Goal: Find specific page/section: Find specific page/section

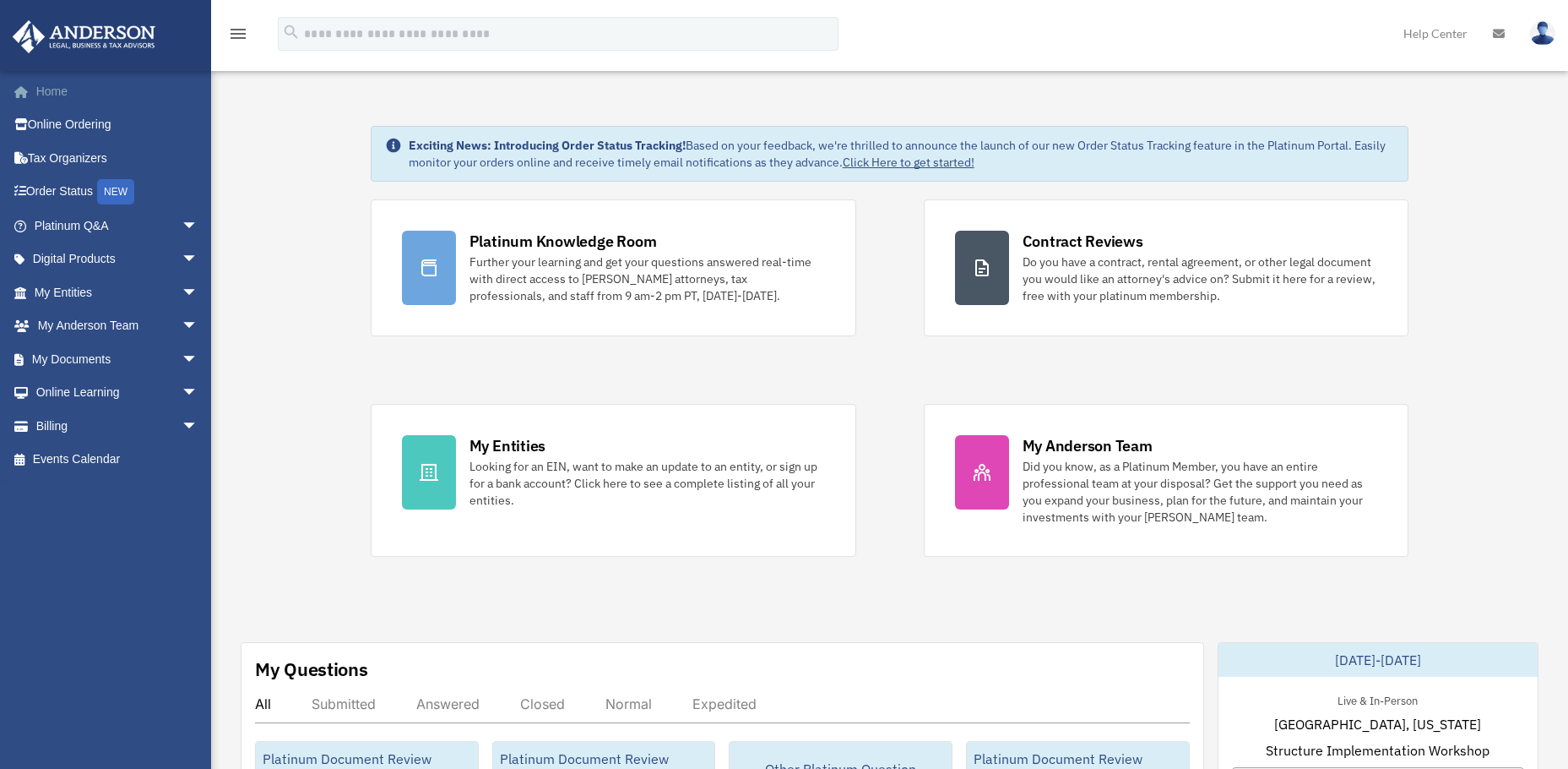
click at [51, 87] on link "Home" at bounding box center [118, 91] width 212 height 33
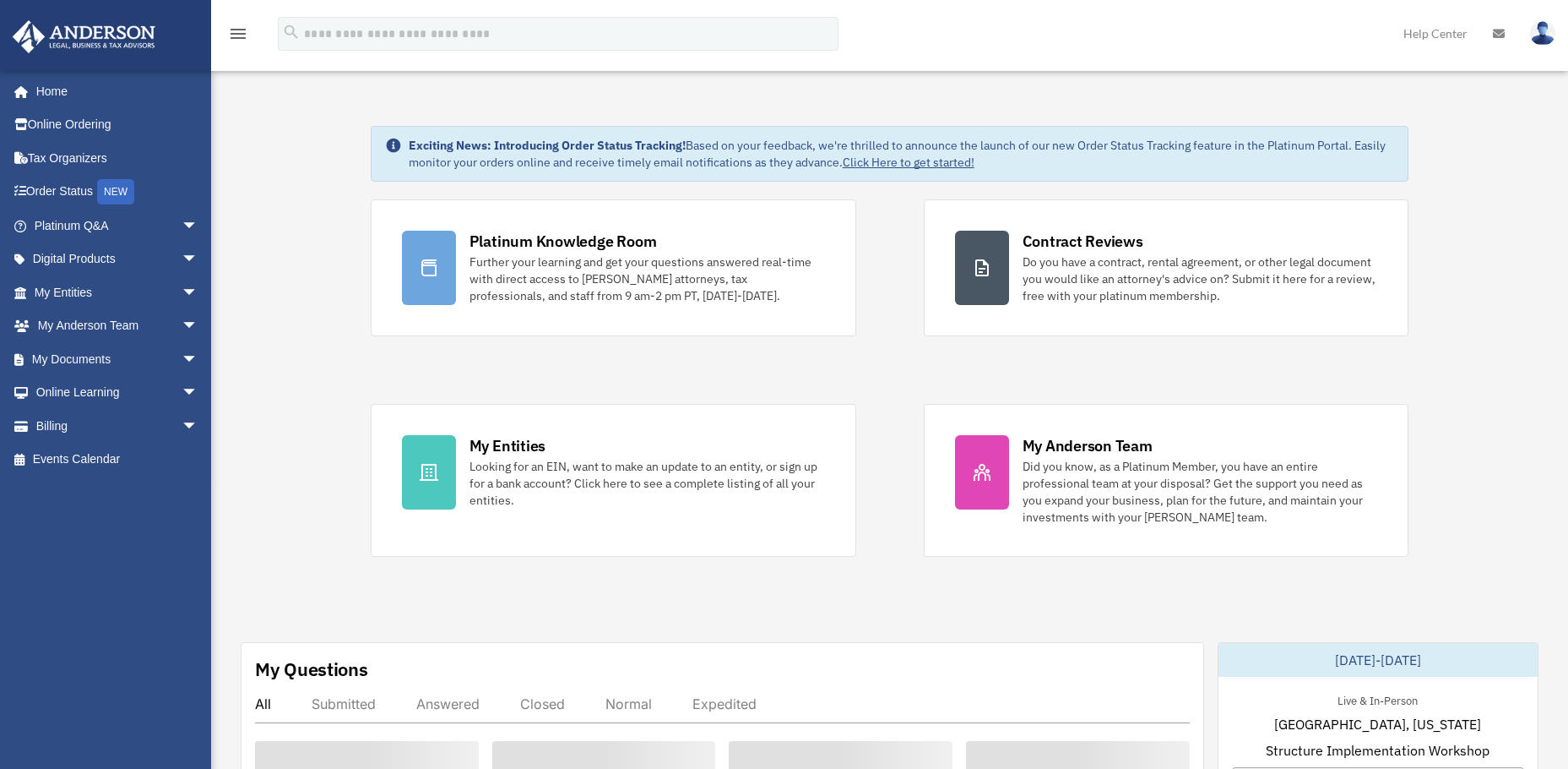
click at [95, 219] on link "Platinum Q&A arrow_drop_down" at bounding box center [118, 225] width 212 height 33
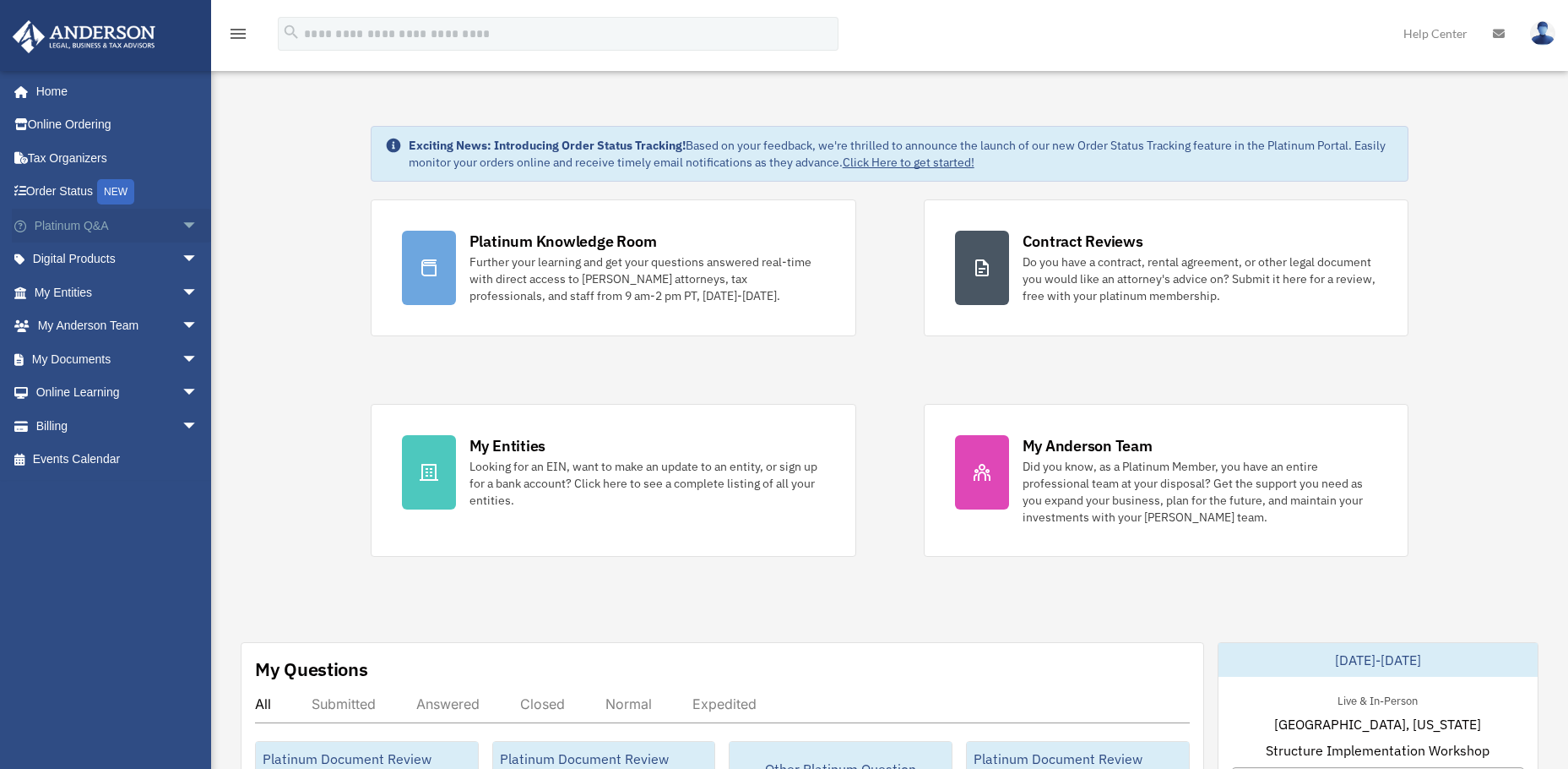
click at [181, 222] on span "arrow_drop_down" at bounding box center [198, 225] width 33 height 34
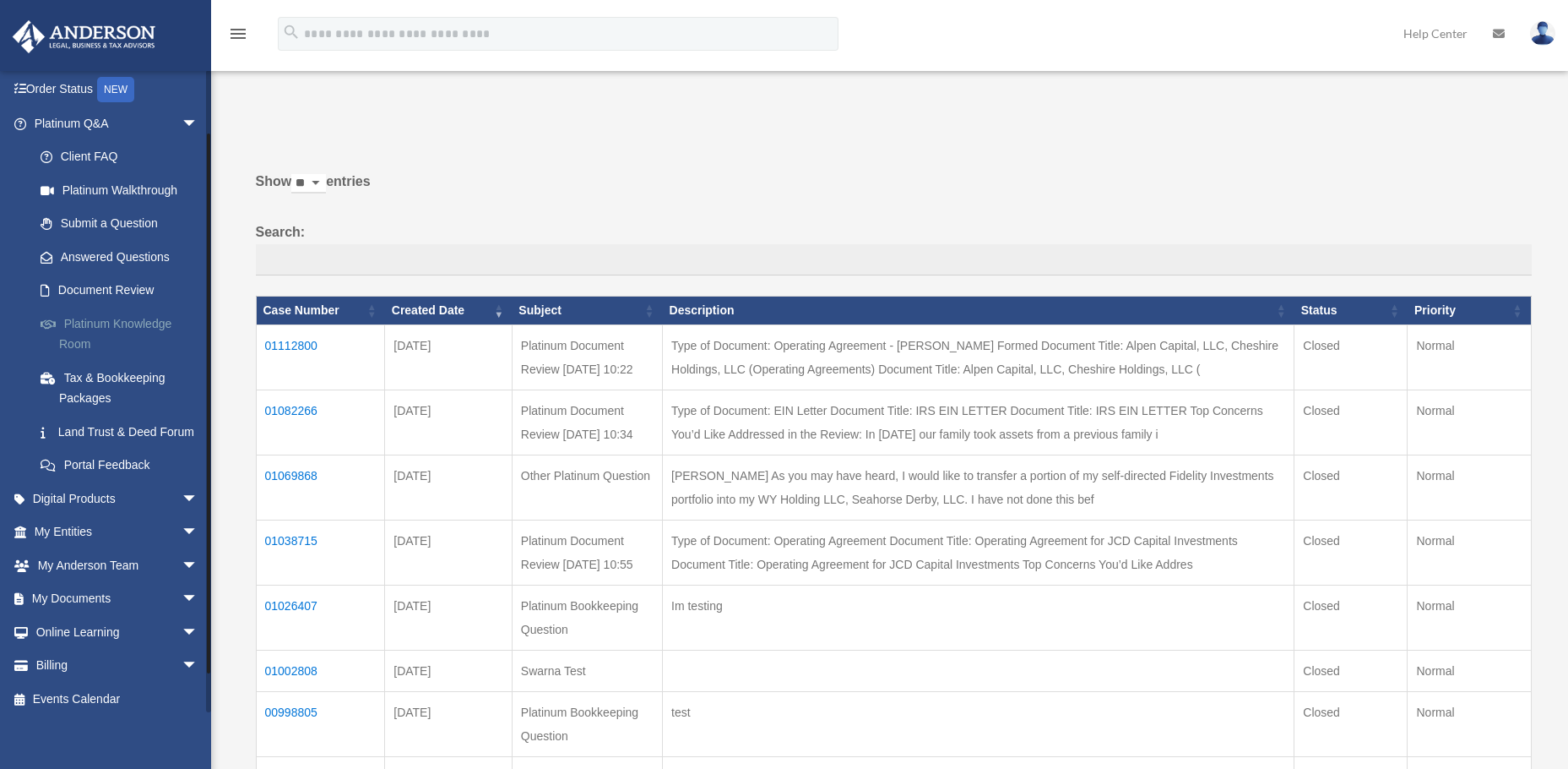
scroll to position [109, 0]
click at [73, 335] on link "Platinum Knowledge Room" at bounding box center [123, 326] width 200 height 54
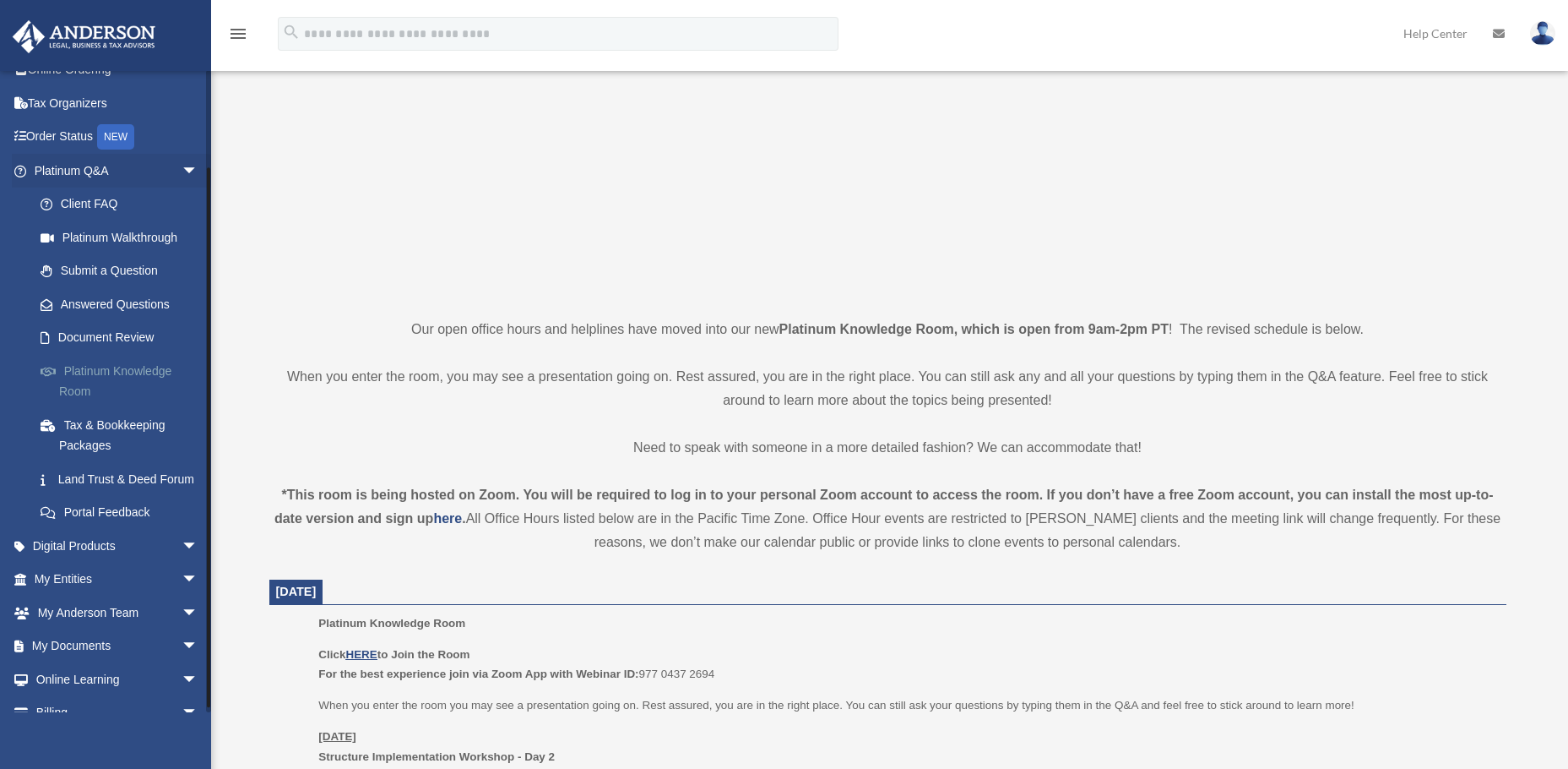
scroll to position [109, 0]
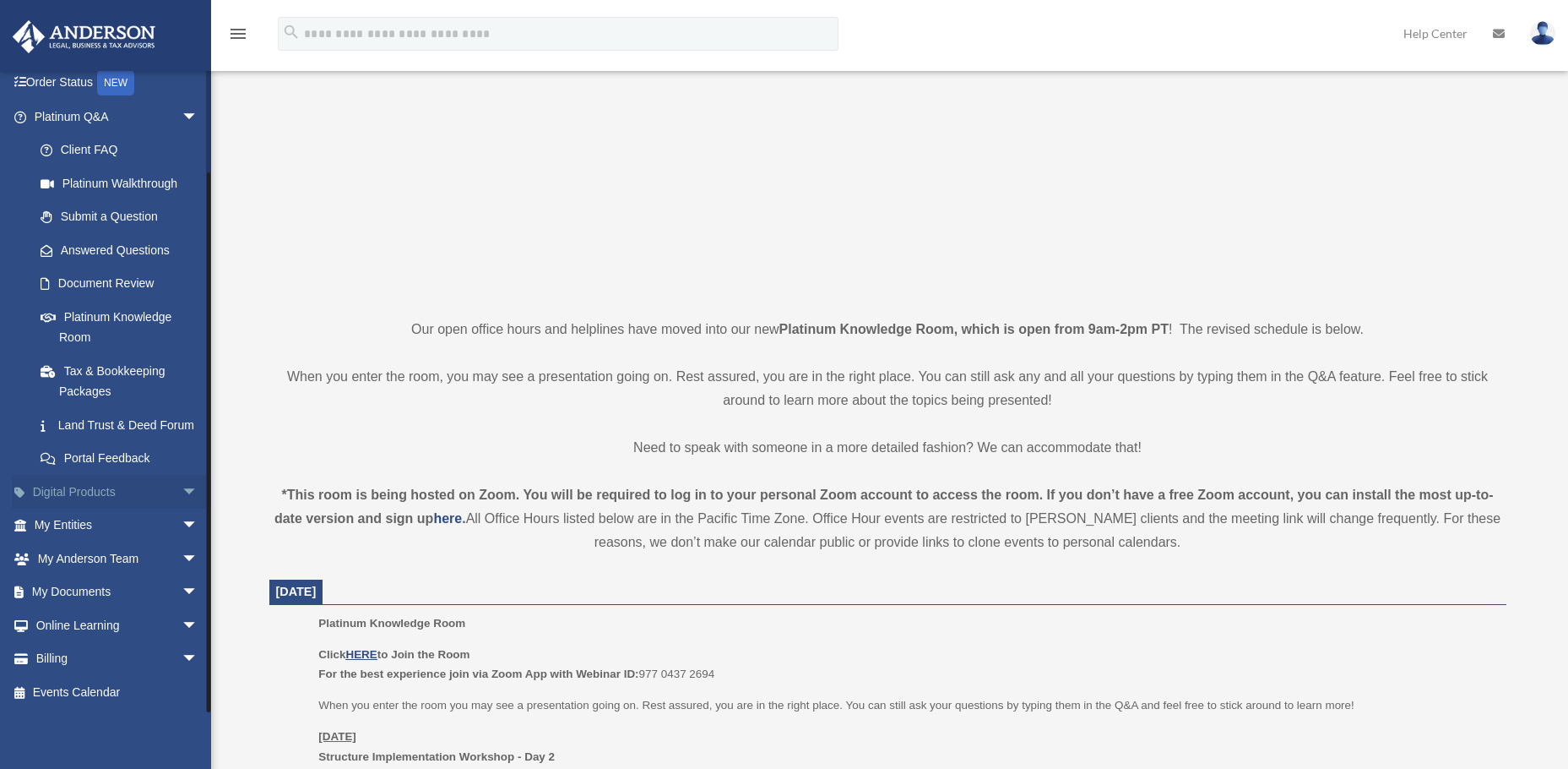
click at [181, 477] on span "arrow_drop_down" at bounding box center [198, 492] width 33 height 34
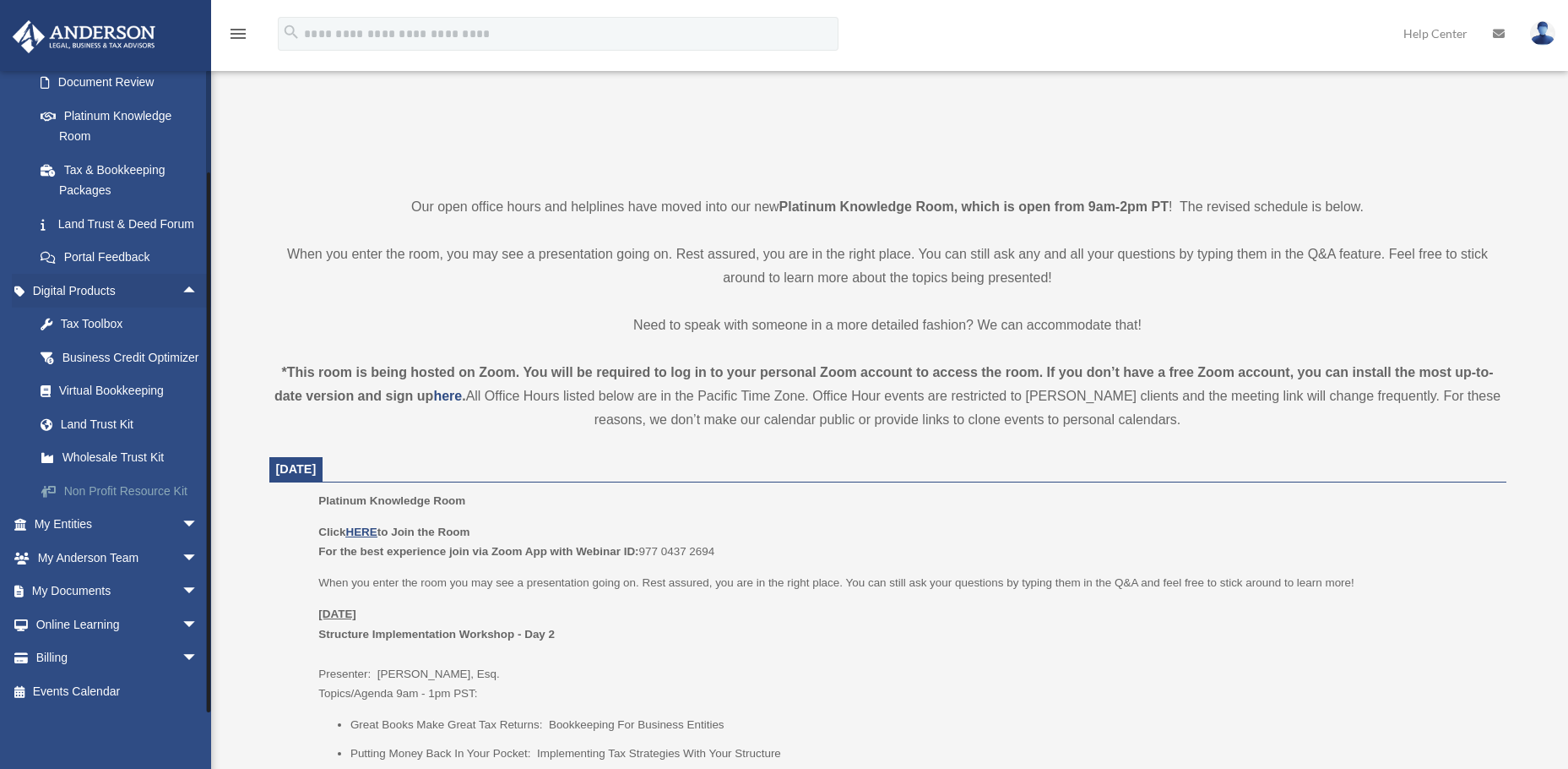
scroll to position [338, 0]
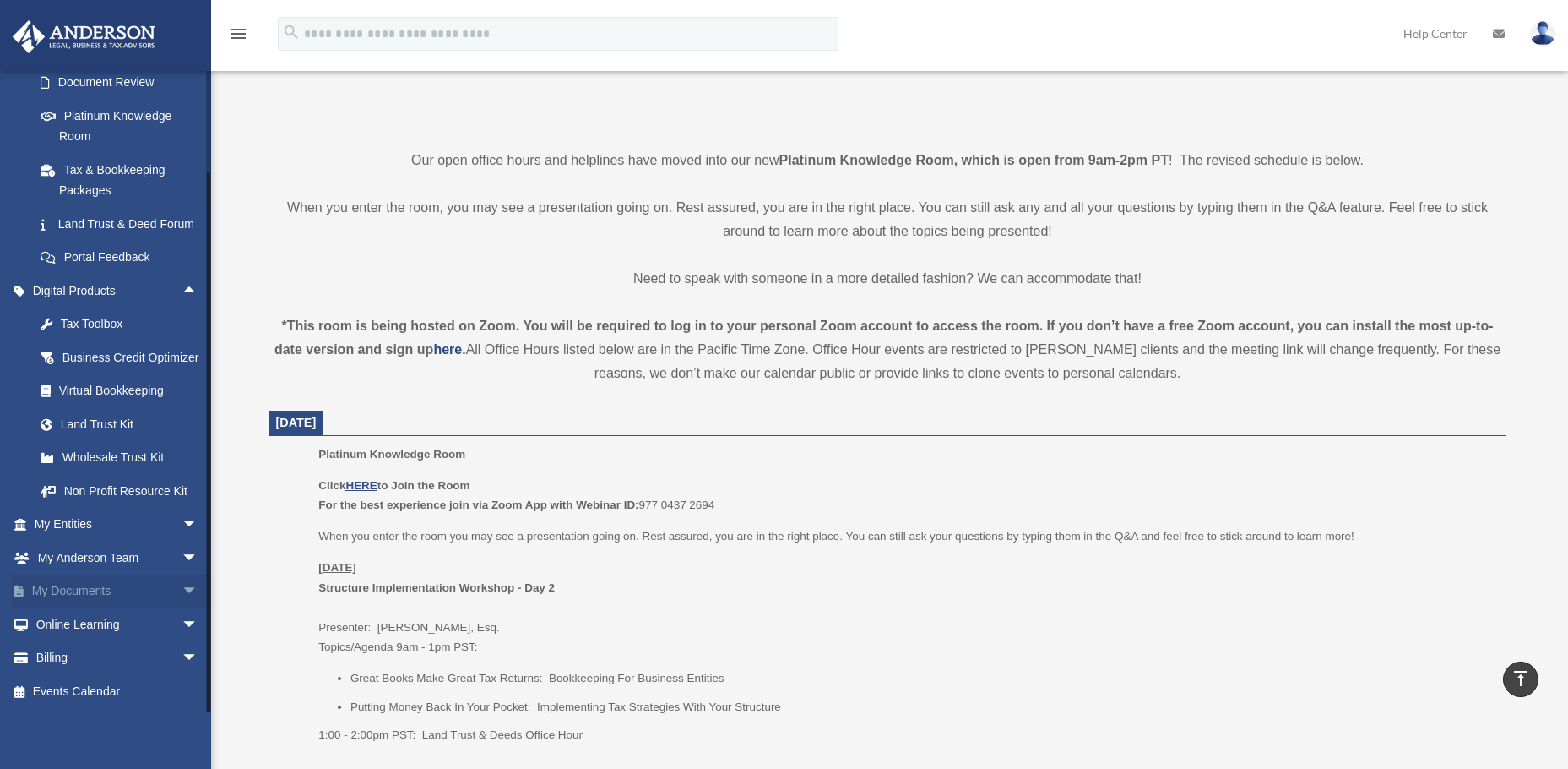
click at [131, 586] on link "My Documents arrow_drop_down" at bounding box center [118, 591] width 212 height 33
click at [181, 591] on span "arrow_drop_down" at bounding box center [198, 591] width 33 height 34
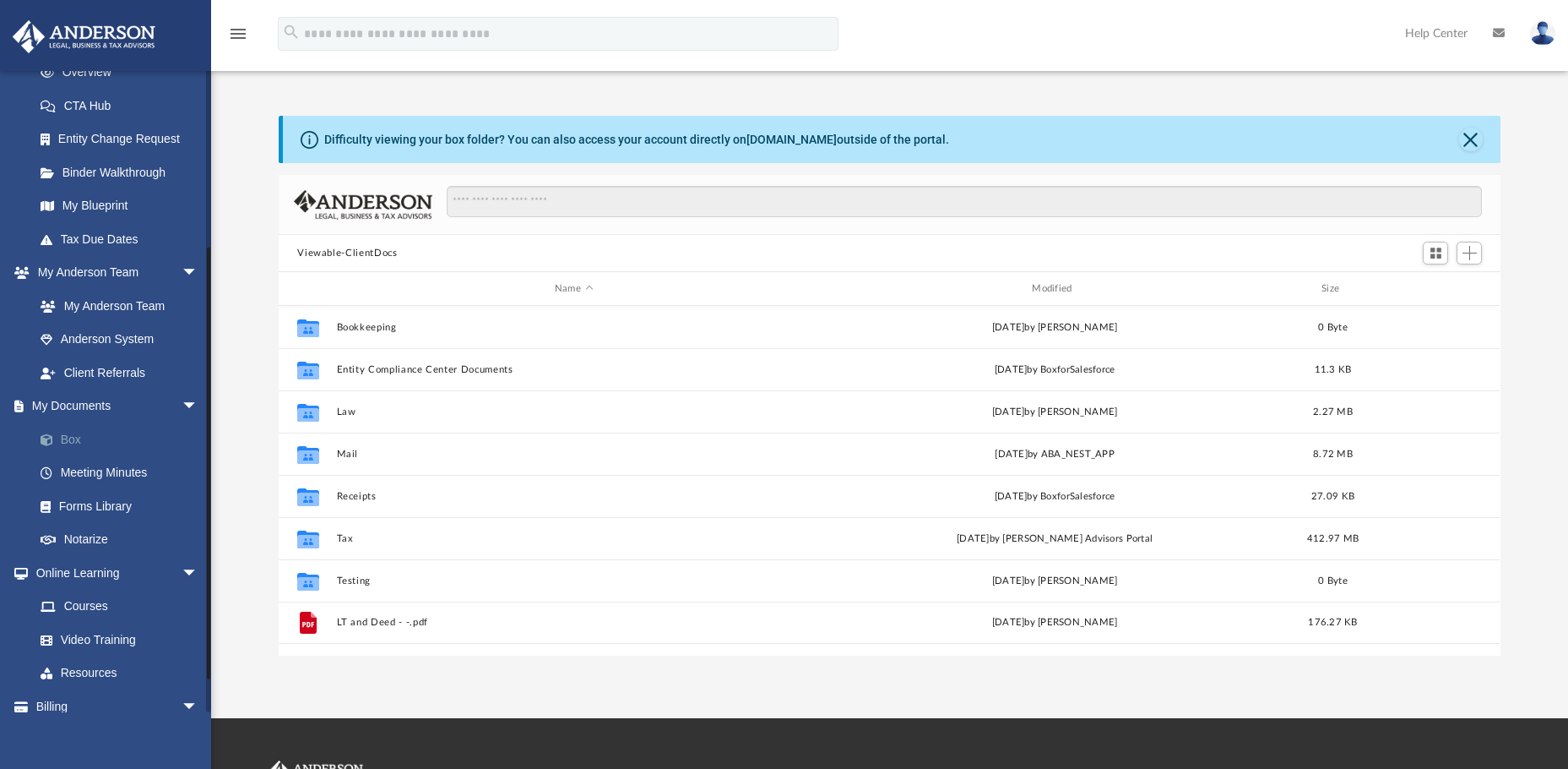
scroll to position [372, 1209]
click at [83, 443] on link "Box" at bounding box center [123, 439] width 200 height 33
click at [74, 444] on link "Box" at bounding box center [123, 439] width 200 height 33
click at [67, 436] on link "Box" at bounding box center [123, 439] width 200 height 33
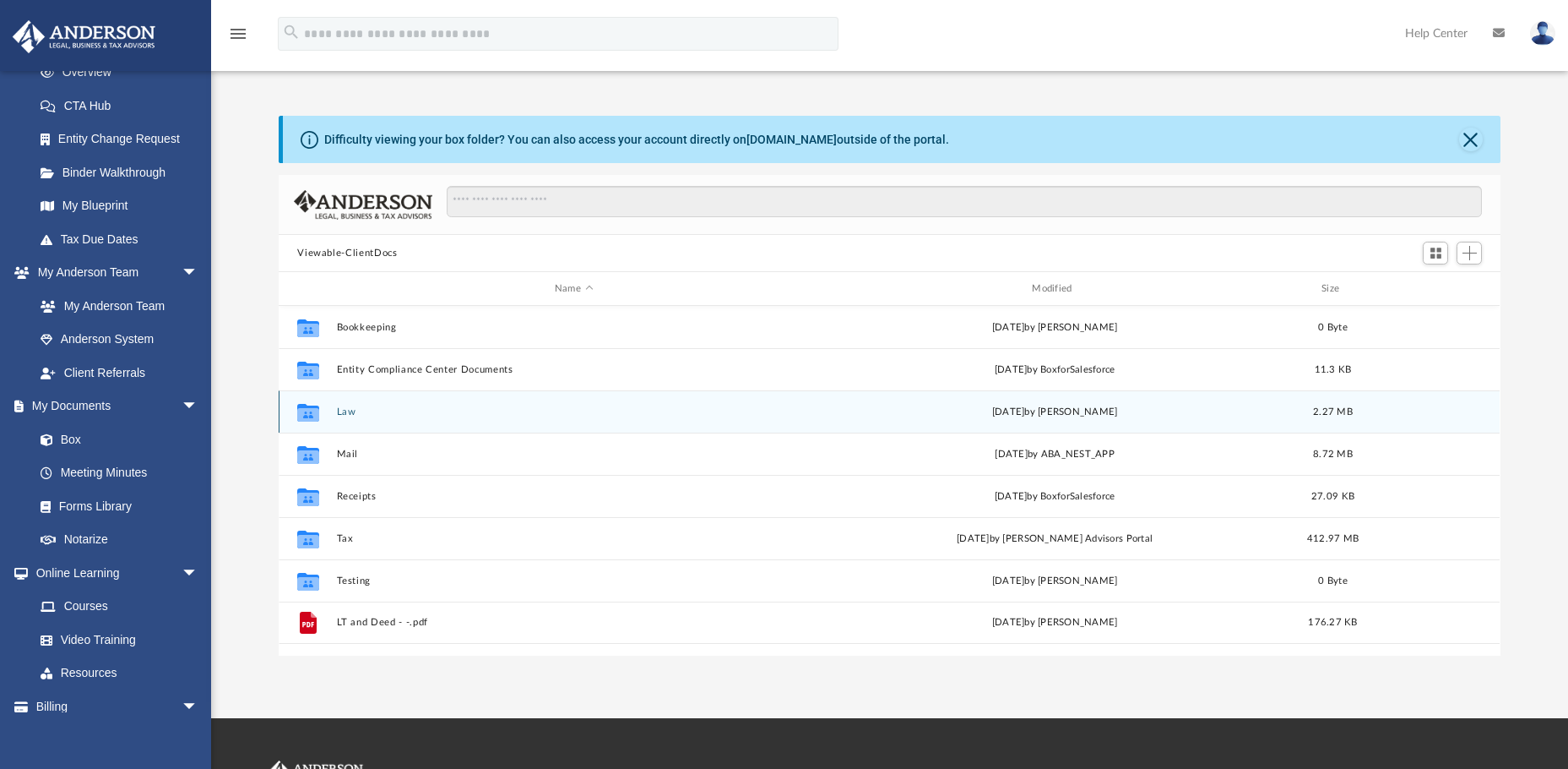
click at [380, 411] on button "Law" at bounding box center [573, 412] width 474 height 11
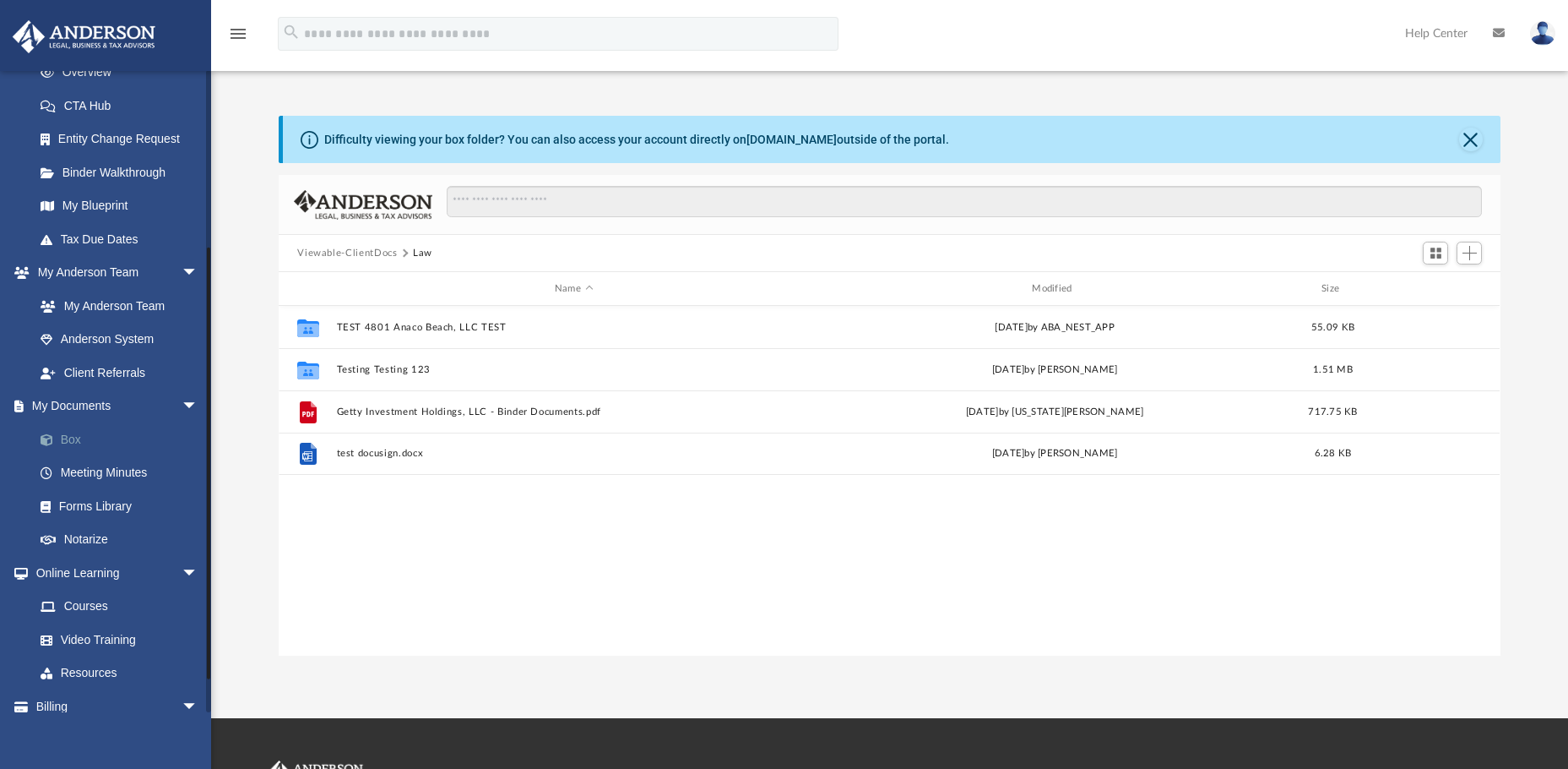
click at [76, 442] on link "Box" at bounding box center [123, 439] width 200 height 33
